Goal: Task Accomplishment & Management: Manage account settings

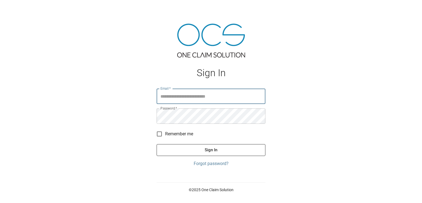
type input "**********"
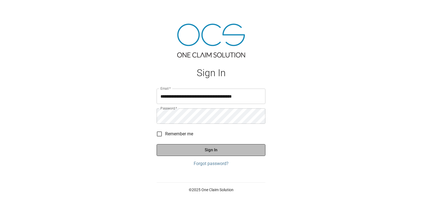
click at [194, 151] on button "Sign In" at bounding box center [210, 150] width 109 height 12
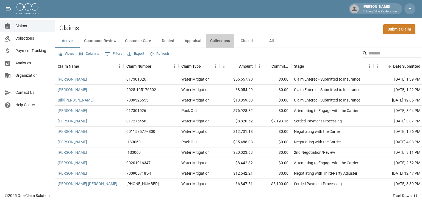
click at [218, 40] on button "Collections" at bounding box center [220, 40] width 29 height 13
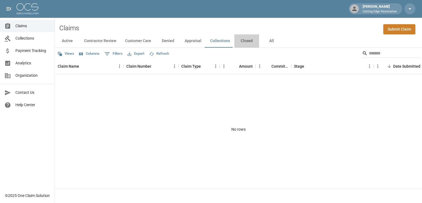
click at [243, 43] on button "Closed" at bounding box center [246, 40] width 25 height 13
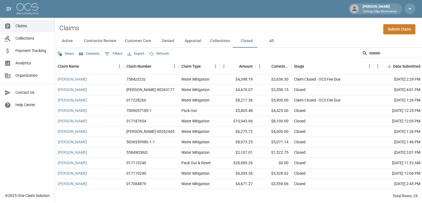
click at [195, 41] on button "Appraisal" at bounding box center [193, 40] width 26 height 13
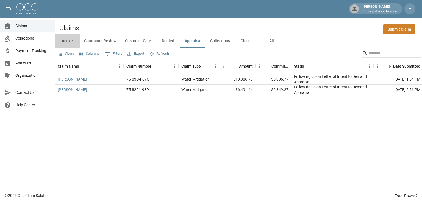
click at [66, 41] on button "Active" at bounding box center [67, 40] width 25 height 13
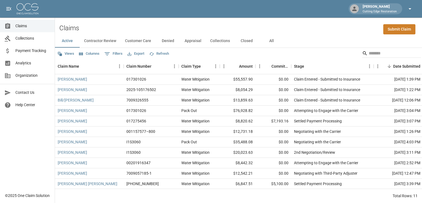
click at [411, 9] on icon "button" at bounding box center [409, 8] width 7 height 7
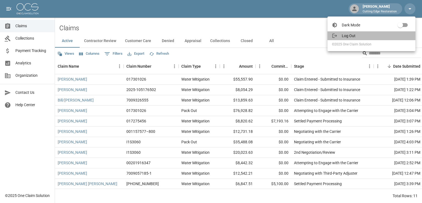
click at [353, 37] on span "Log Out" at bounding box center [375, 35] width 69 height 5
